Goal: Find contact information

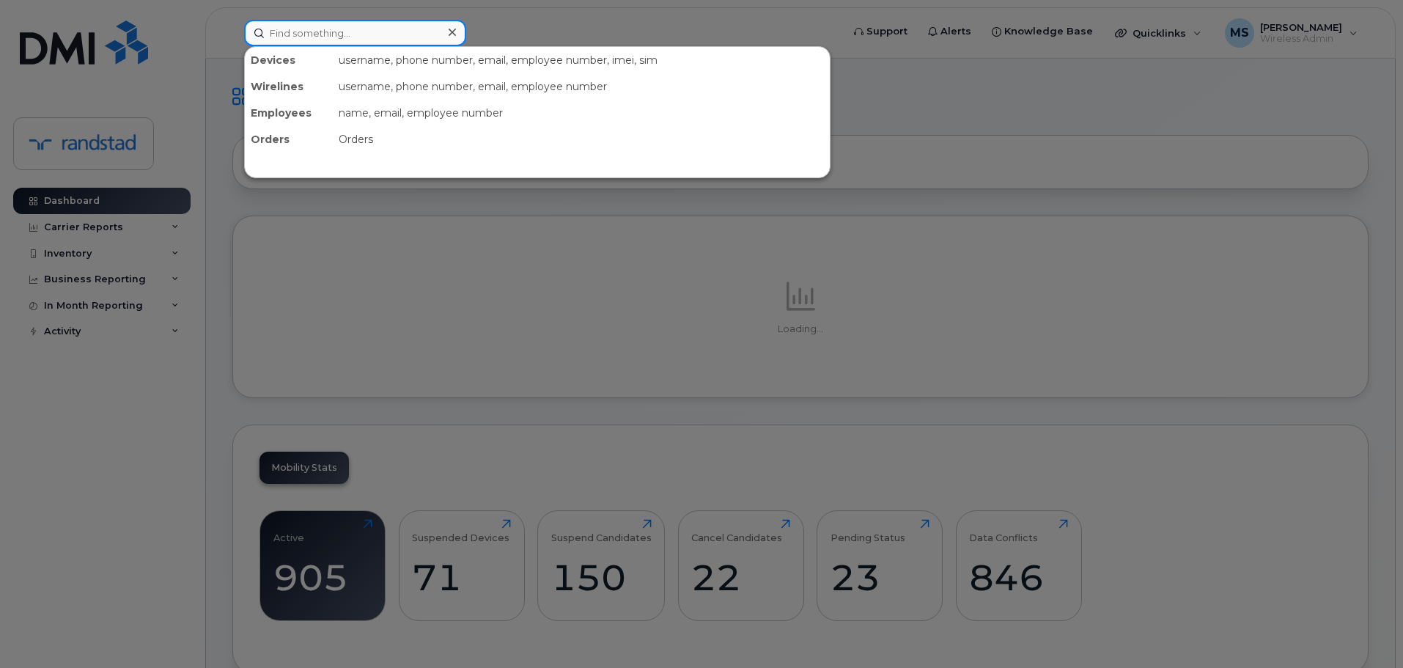
click at [366, 23] on input at bounding box center [355, 33] width 222 height 26
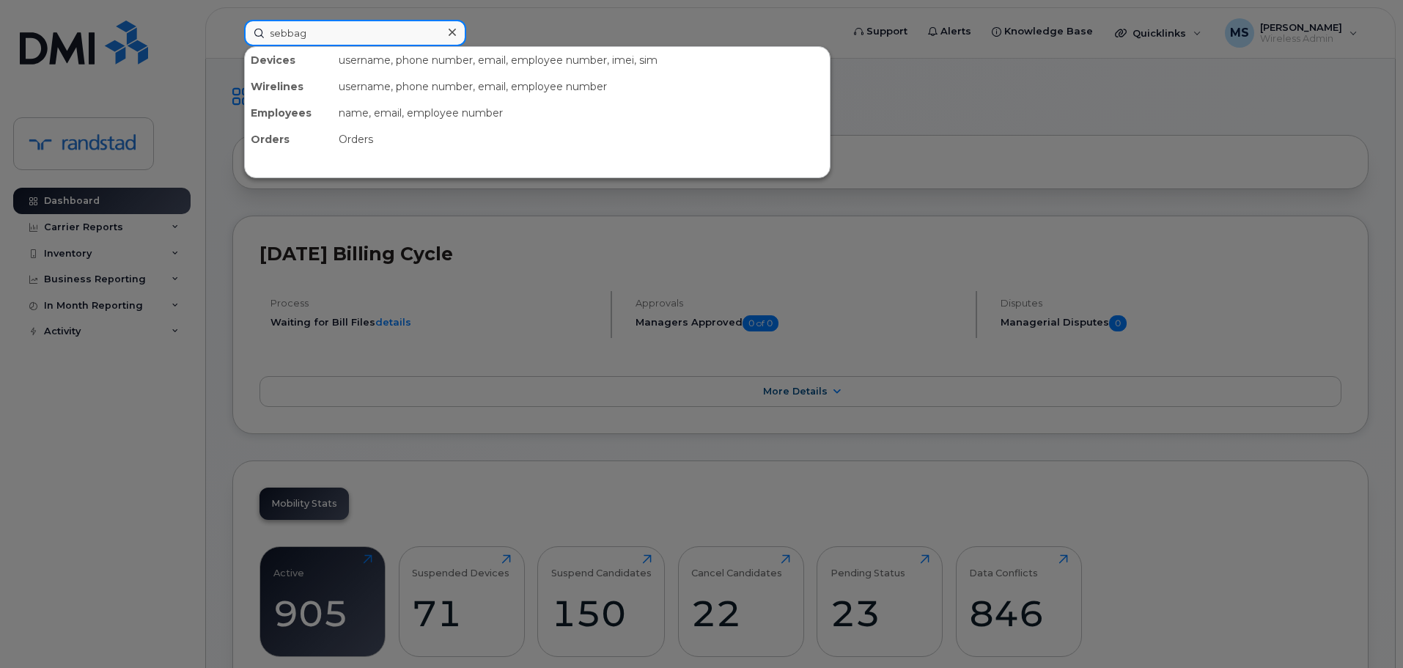
type input "sebbag"
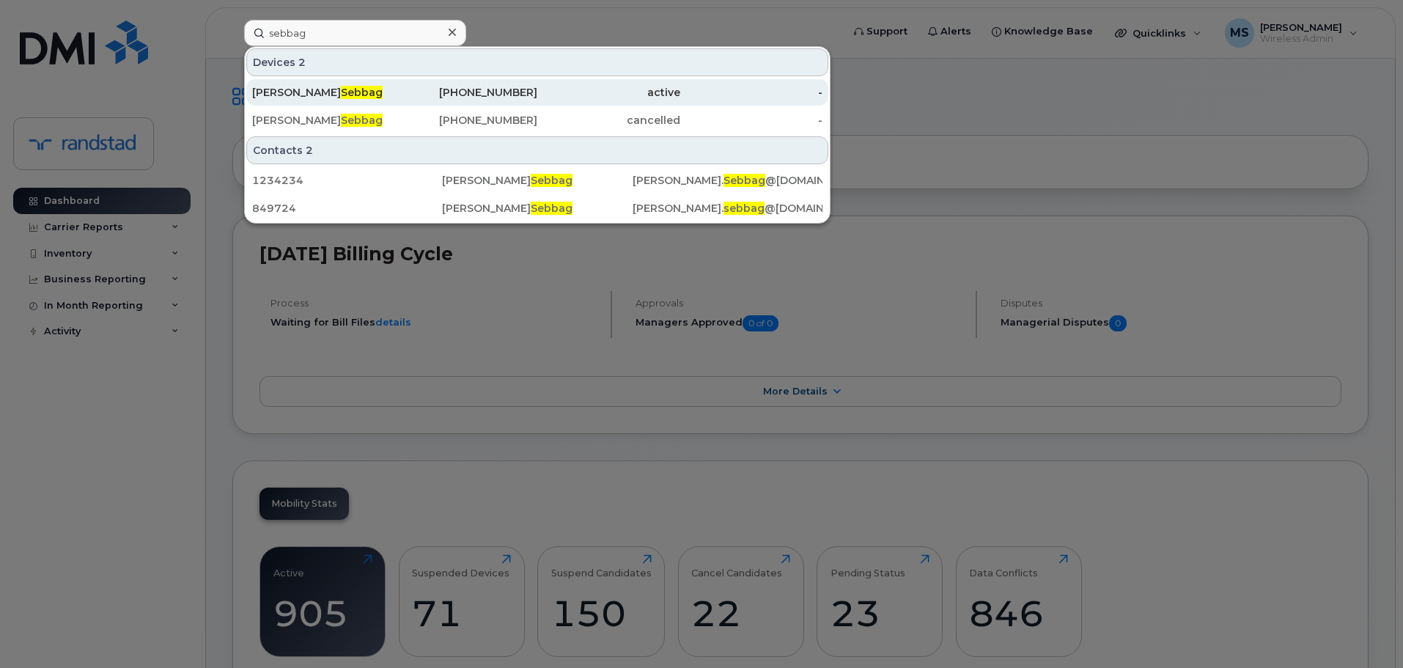
click at [490, 95] on div "[PHONE_NUMBER]" at bounding box center [466, 92] width 143 height 15
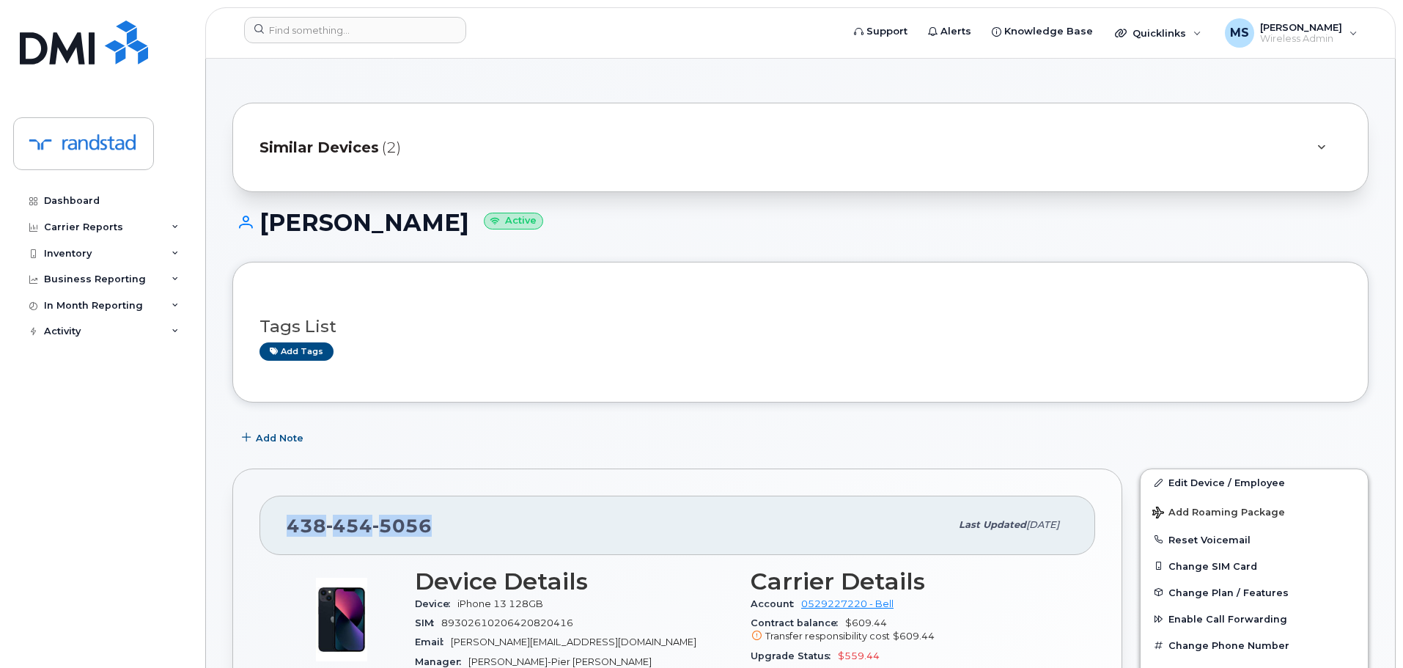
drag, startPoint x: 479, startPoint y: 542, endPoint x: 281, endPoint y: 541, distance: 198.6
click at [281, 541] on div "[PHONE_NUMBER] Last updated [DATE]" at bounding box center [676, 524] width 835 height 59
copy span "[PHONE_NUMBER]"
